Goal: Navigation & Orientation: Find specific page/section

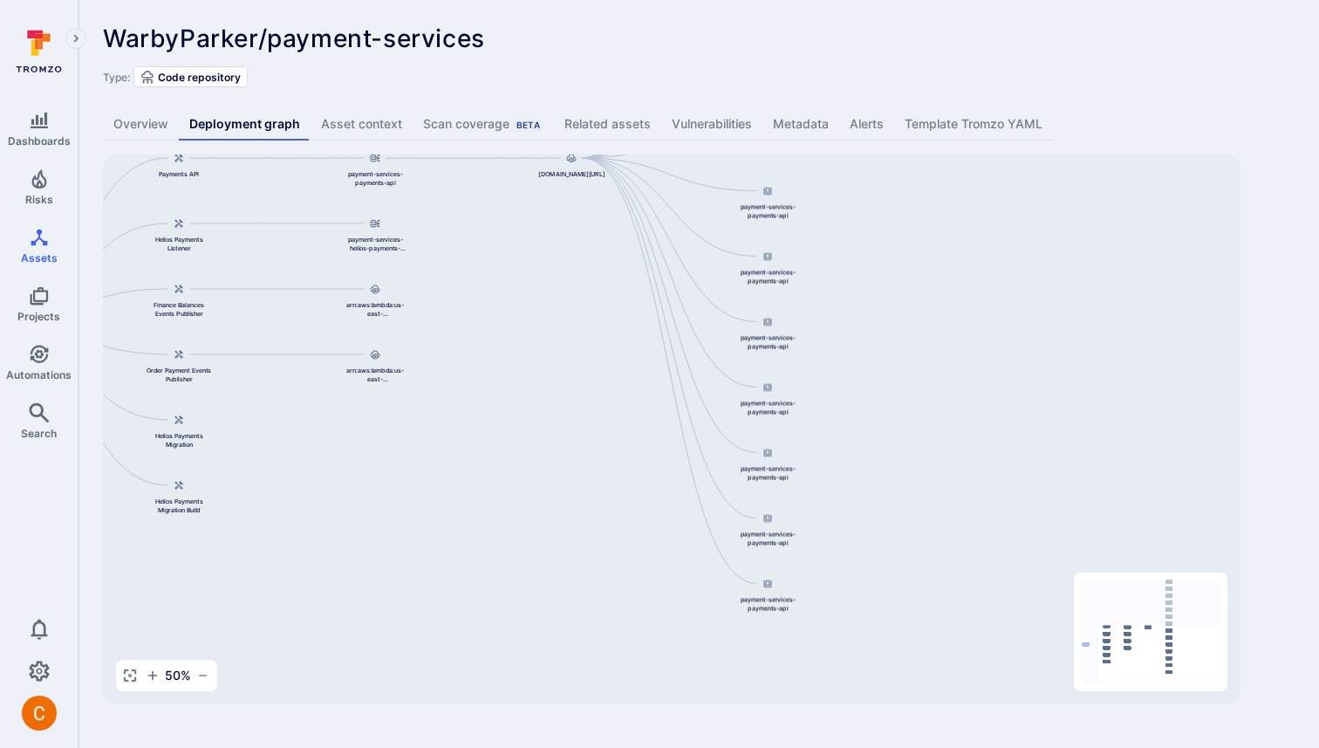
drag, startPoint x: 858, startPoint y: 303, endPoint x: 562, endPoint y: 41, distance: 395.6
click at [562, 41] on div "WarbyParker/payment-services ... Show more Type: Code repository Overview Deplo…" at bounding box center [699, 364] width 1241 height 728
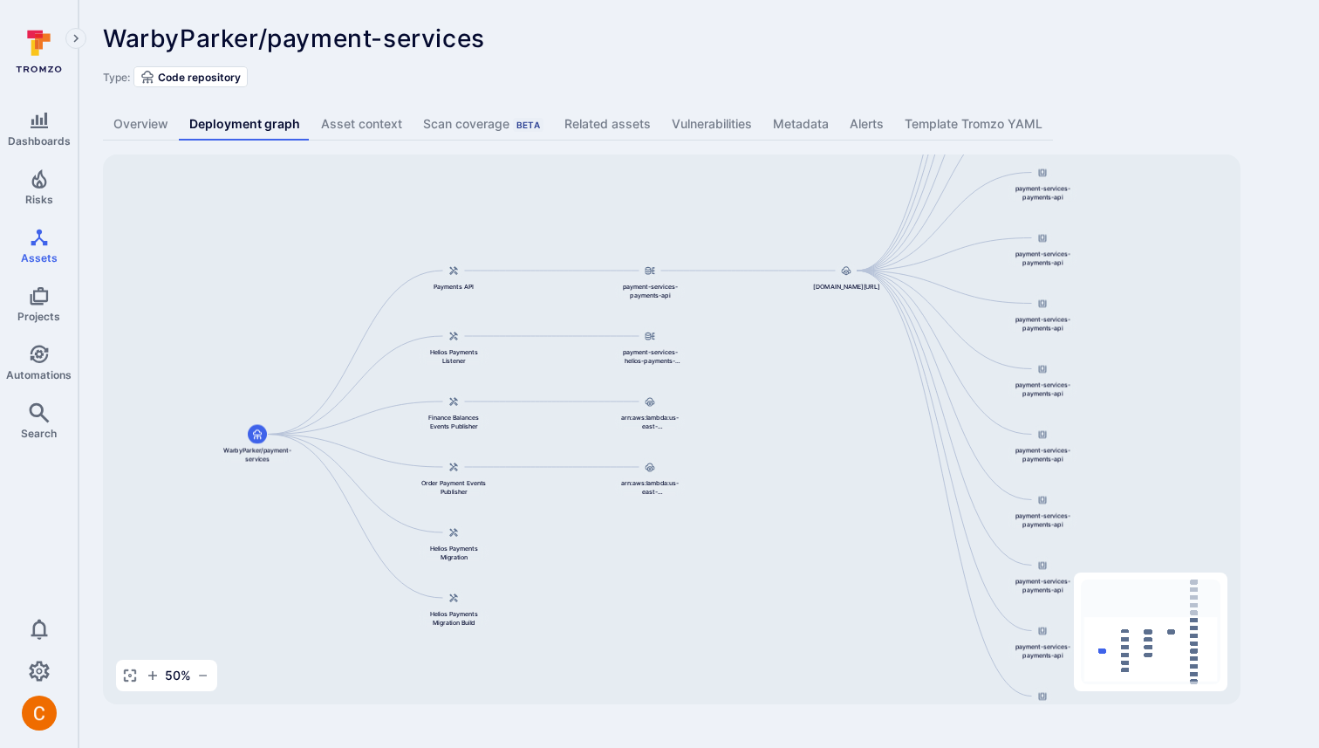
drag, startPoint x: 261, startPoint y: 424, endPoint x: 535, endPoint y: 537, distance: 296.2
click at [535, 537] on div "844647875270.dkr.ecr.us-east-1.amazonaws.com/payment-services-payments-api:v0.1…" at bounding box center [672, 429] width 1138 height 550
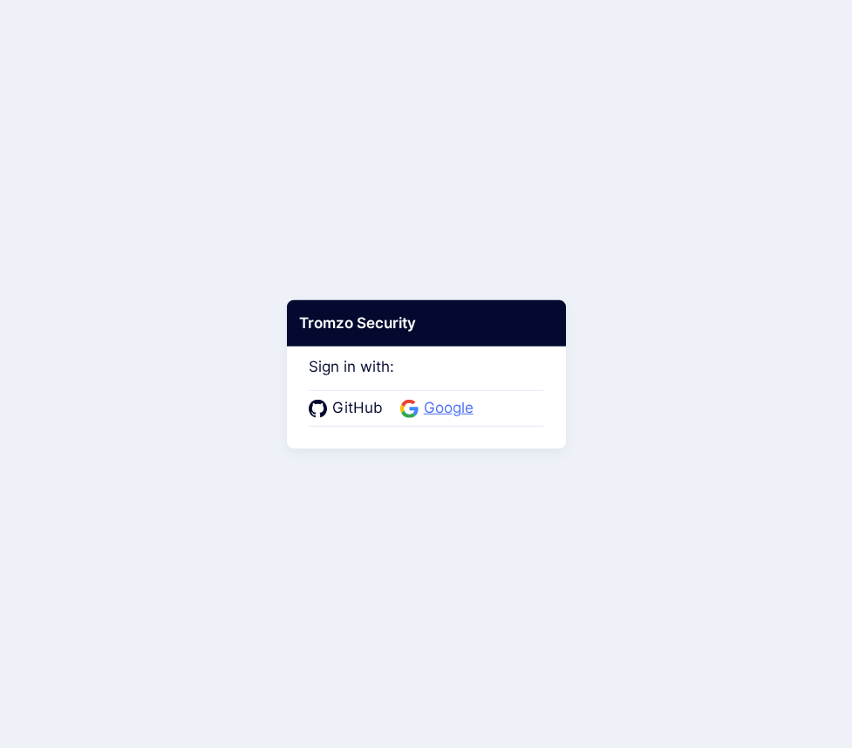
click at [441, 405] on span "Google" at bounding box center [449, 408] width 60 height 23
